Goal: Task Accomplishment & Management: Manage account settings

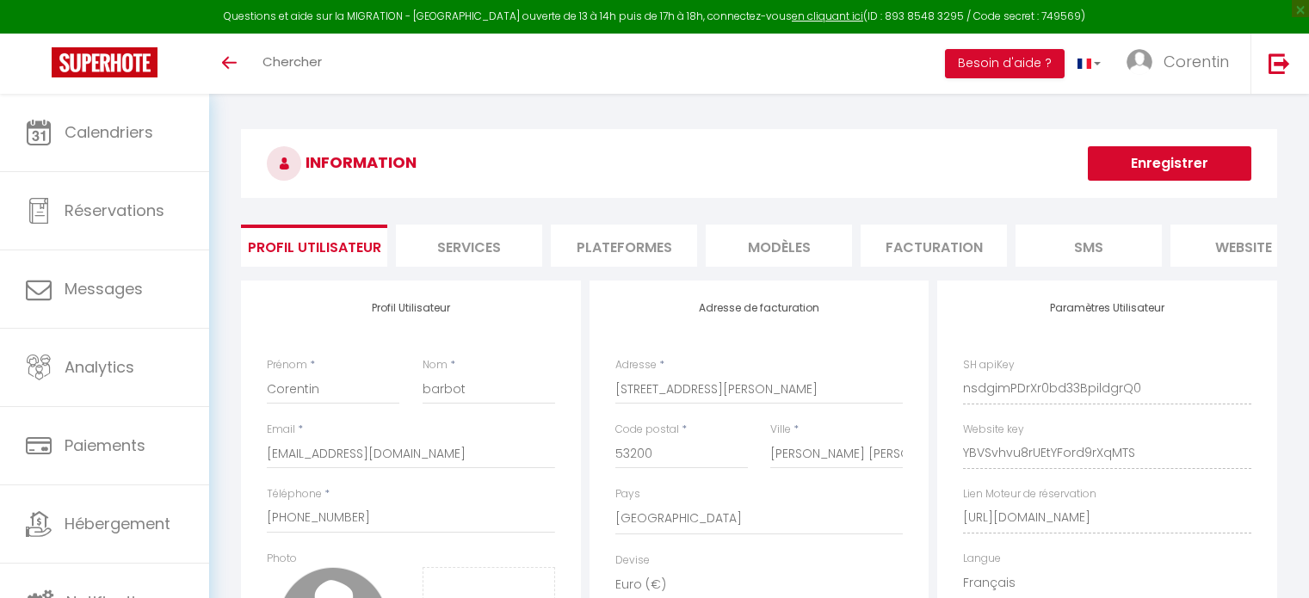
select select "28"
select select "fr"
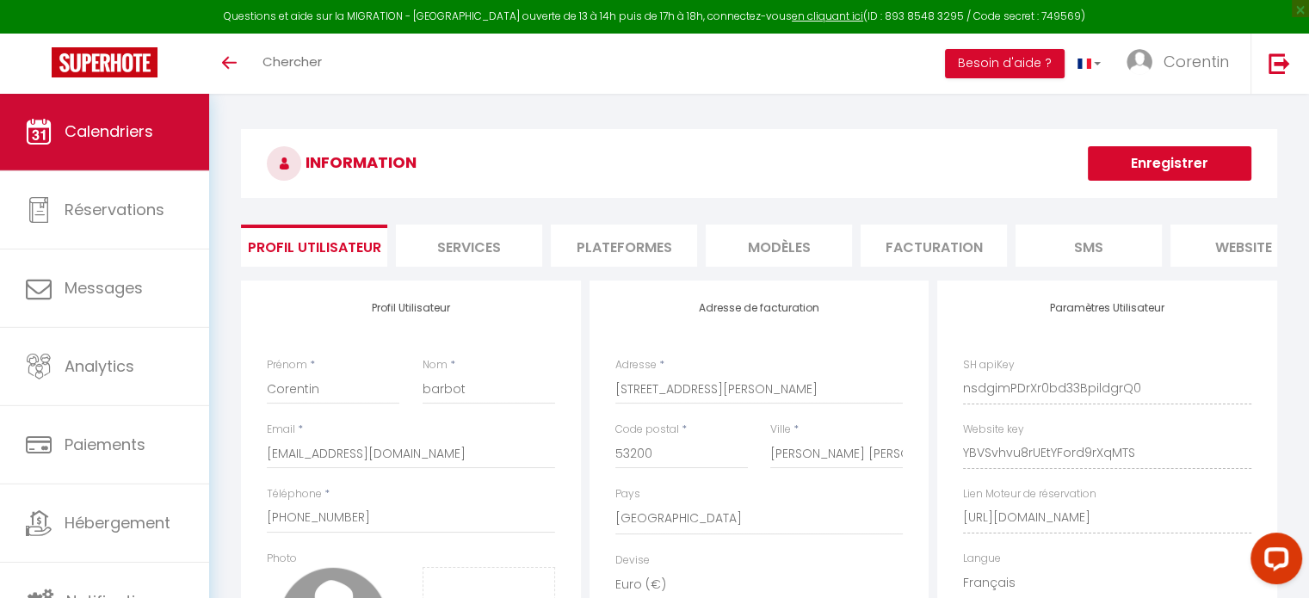
click at [108, 137] on span "Calendriers" at bounding box center [109, 132] width 89 height 22
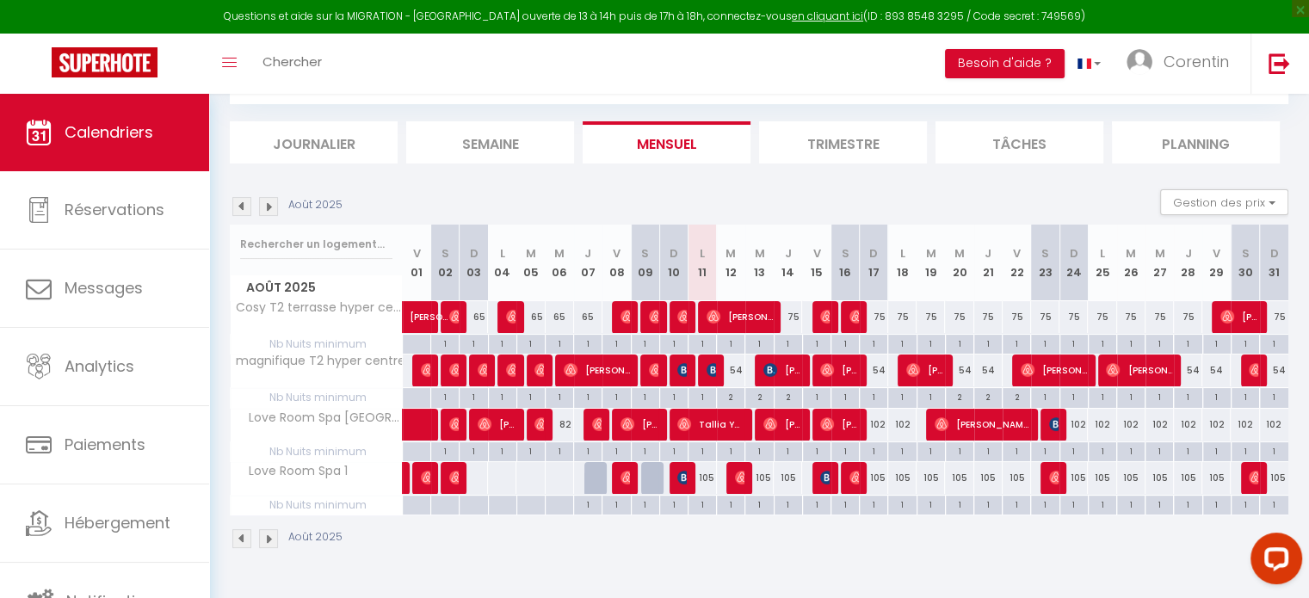
scroll to position [93, 0]
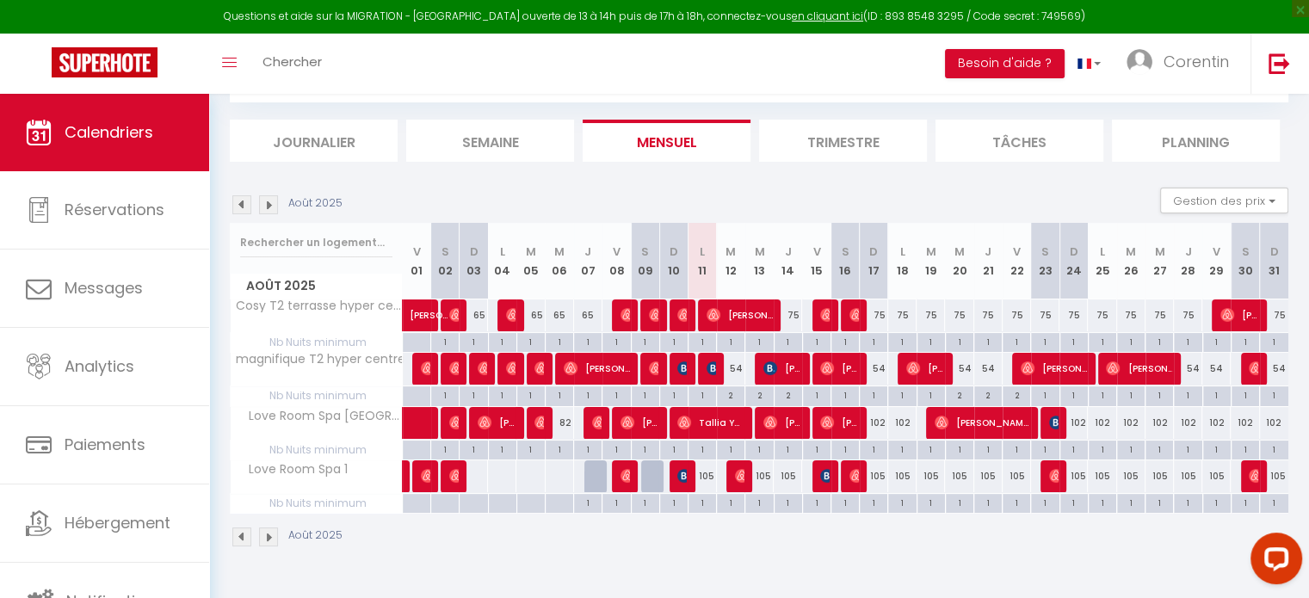
click at [943, 474] on div "105" at bounding box center [931, 477] width 28 height 32
type input "105"
type input "[DATE] Août 2025"
type input "Mer 20 Août 2025"
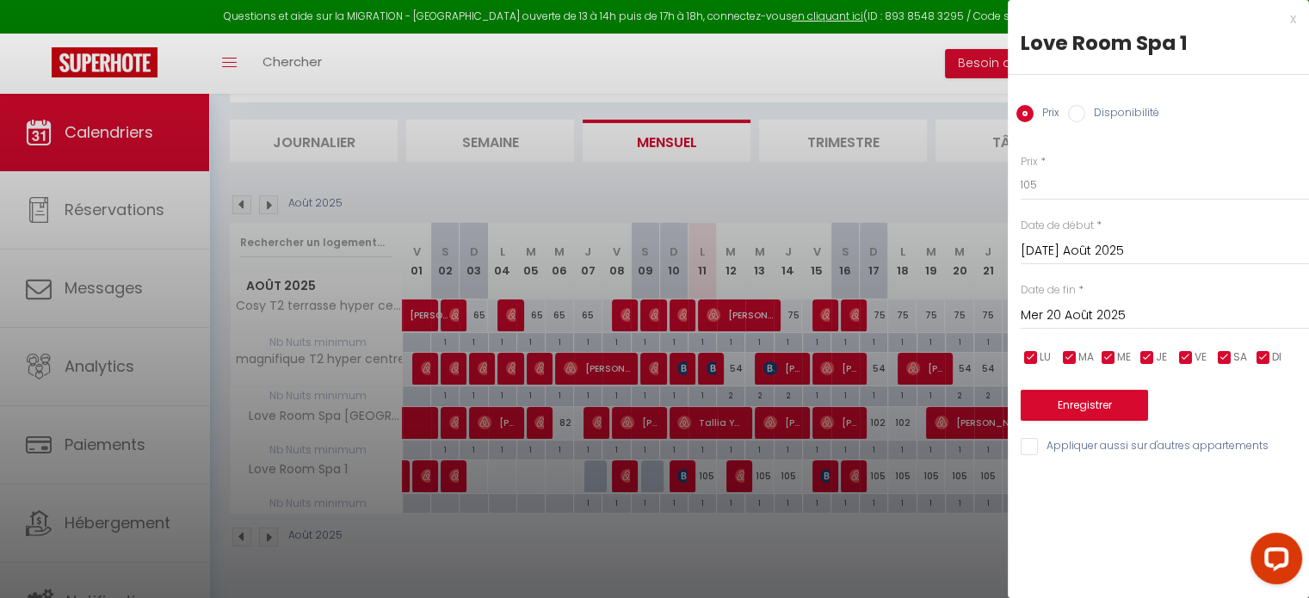
click at [906, 535] on div at bounding box center [654, 299] width 1309 height 598
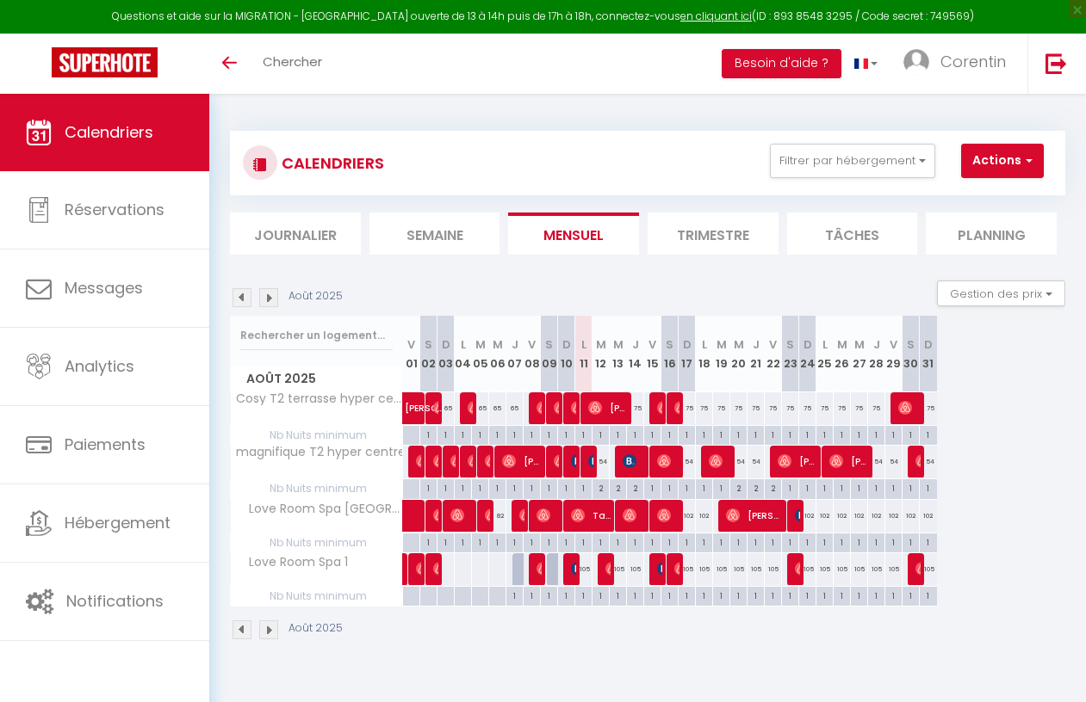
scroll to position [93, 0]
